Goal: Transaction & Acquisition: Purchase product/service

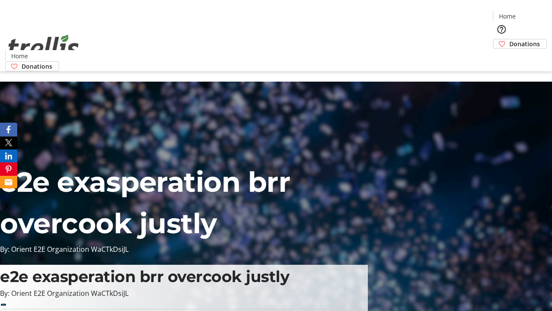
click at [509, 39] on span "Donations" at bounding box center [524, 43] width 31 height 9
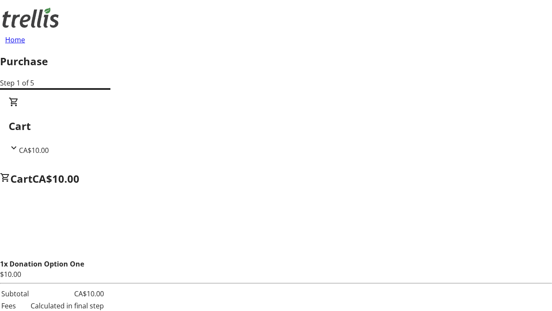
select select "CA"
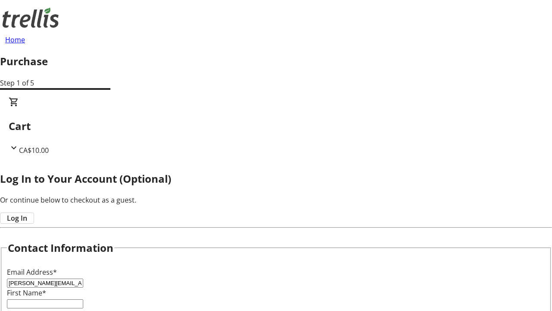
type input "[PERSON_NAME][EMAIL_ADDRESS][PERSON_NAME][DOMAIN_NAME]"
type input "[PERSON_NAME]"
type input "[STREET_ADDRESS][PERSON_NAME]"
type input "Kelowna"
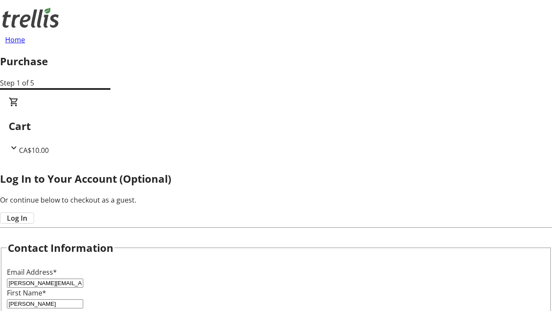
select select "BC"
type input "Kelowna"
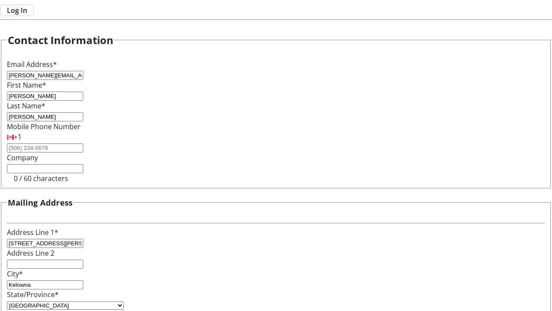
type input "V1Y 0C2"
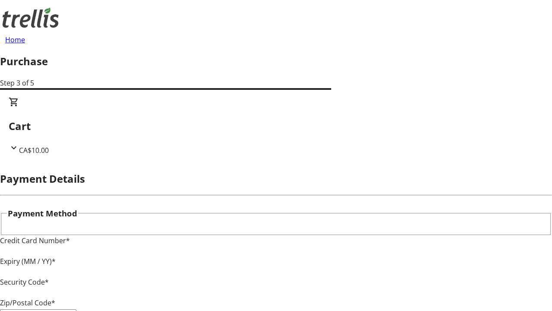
type input "V1Y 0C2"
